Goal: Task Accomplishment & Management: Use online tool/utility

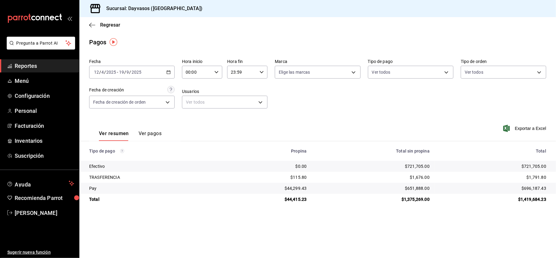
click at [168, 68] on div "[DATE] [DATE] - [DATE] [DATE]" at bounding box center [131, 72] width 85 height 13
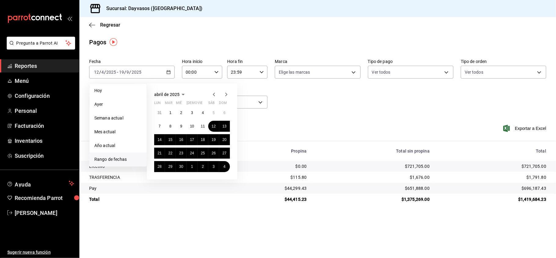
click at [223, 93] on icon "button" at bounding box center [225, 94] width 7 height 7
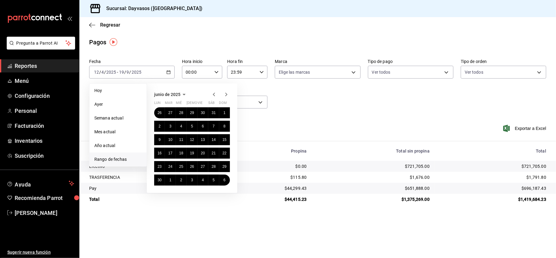
click at [223, 93] on icon "button" at bounding box center [225, 94] width 7 height 7
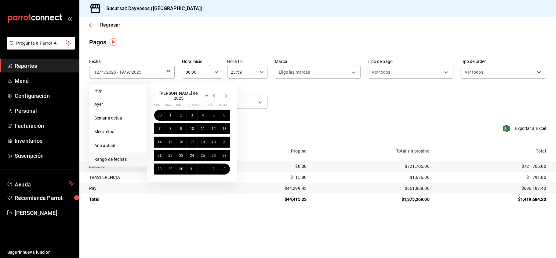
click at [223, 93] on icon "button" at bounding box center [225, 95] width 7 height 7
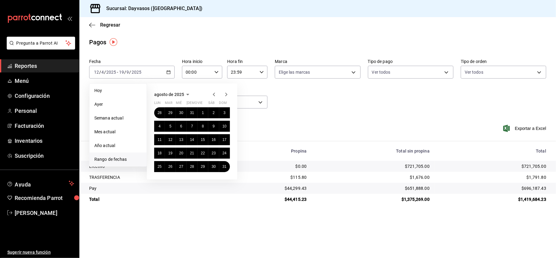
click at [223, 93] on icon "button" at bounding box center [225, 94] width 7 height 7
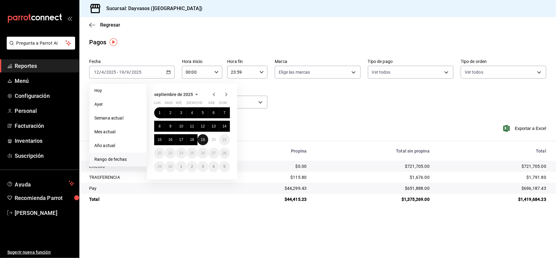
click at [204, 138] on abbr "19" at bounding box center [203, 139] width 4 height 4
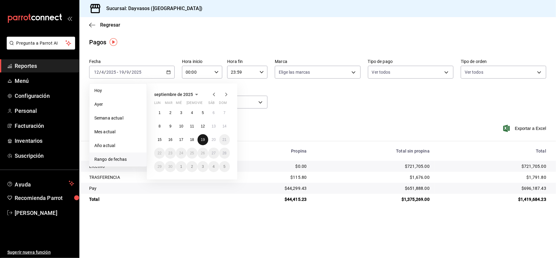
click at [204, 138] on abbr "19" at bounding box center [203, 139] width 4 height 4
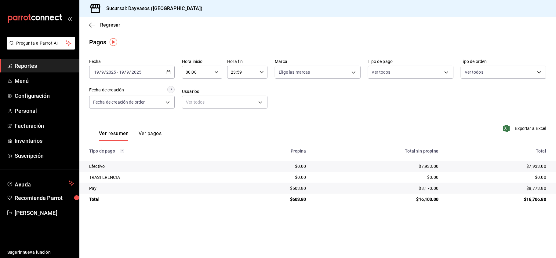
click at [65, 70] on link "Reportes" at bounding box center [39, 65] width 79 height 13
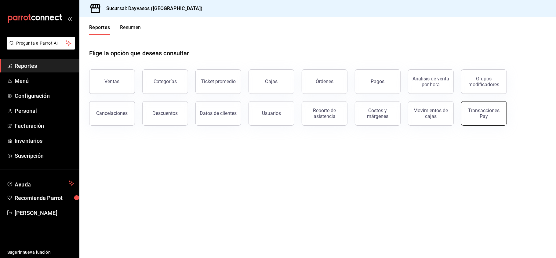
click at [485, 112] on div "Transacciones Pay" at bounding box center [484, 113] width 38 height 12
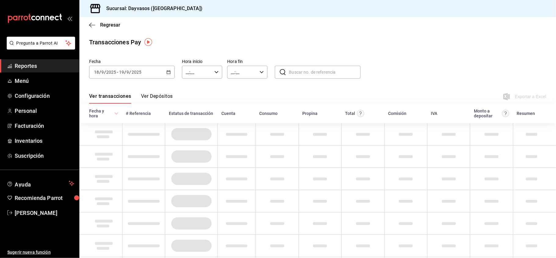
type input "00:00"
type input "23:59"
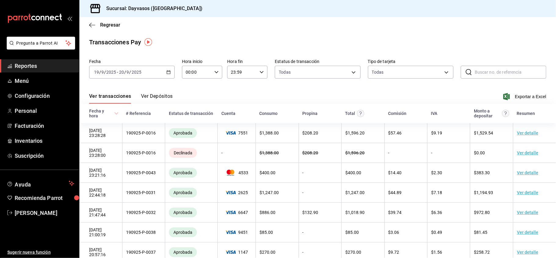
click at [166, 71] on icon "button" at bounding box center [168, 72] width 4 height 4
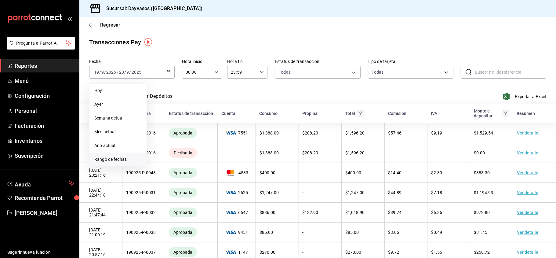
click at [126, 157] on span "Rango de fechas" at bounding box center [117, 159] width 47 height 6
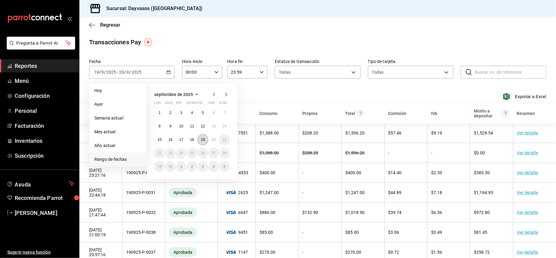
click at [201, 139] on abbr "19" at bounding box center [203, 139] width 4 height 4
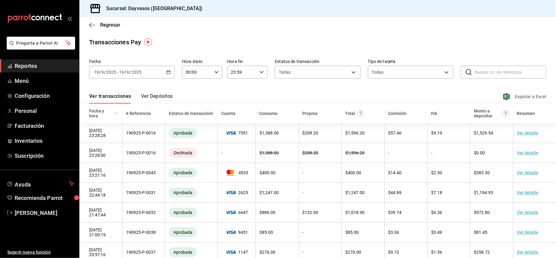
click at [530, 98] on span "Exportar a Excel" at bounding box center [525, 96] width 42 height 7
